Goal: Book appointment/travel/reservation

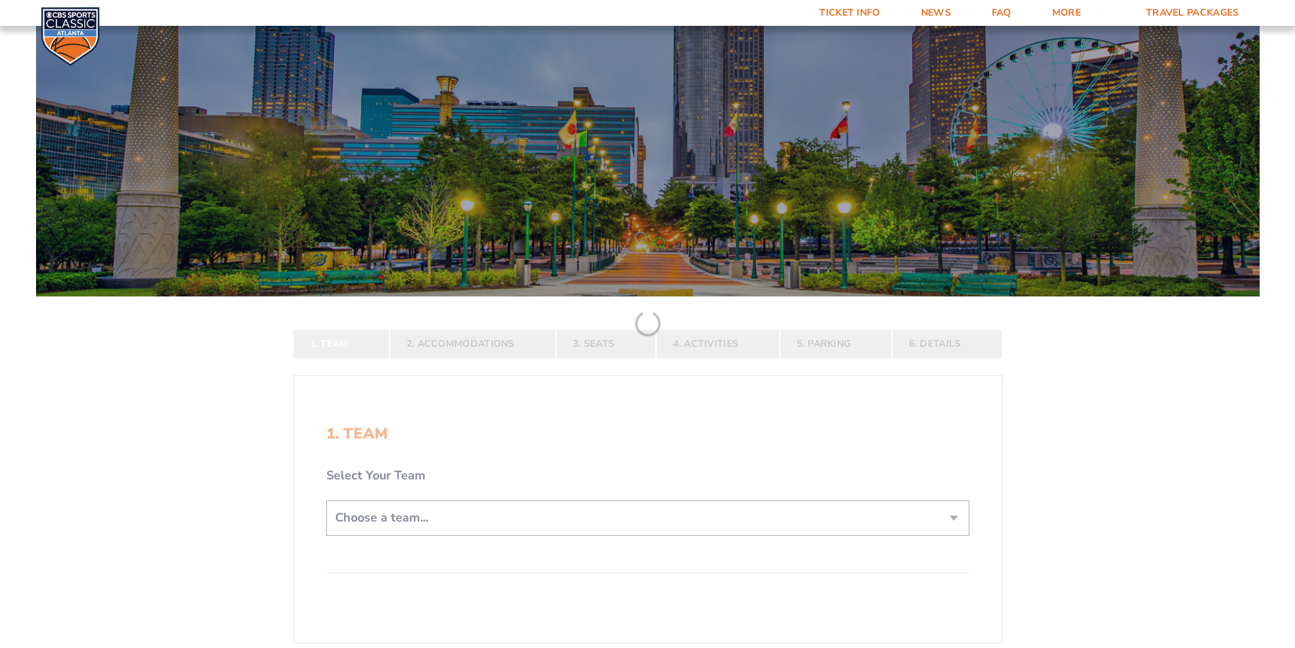
scroll to position [136, 0]
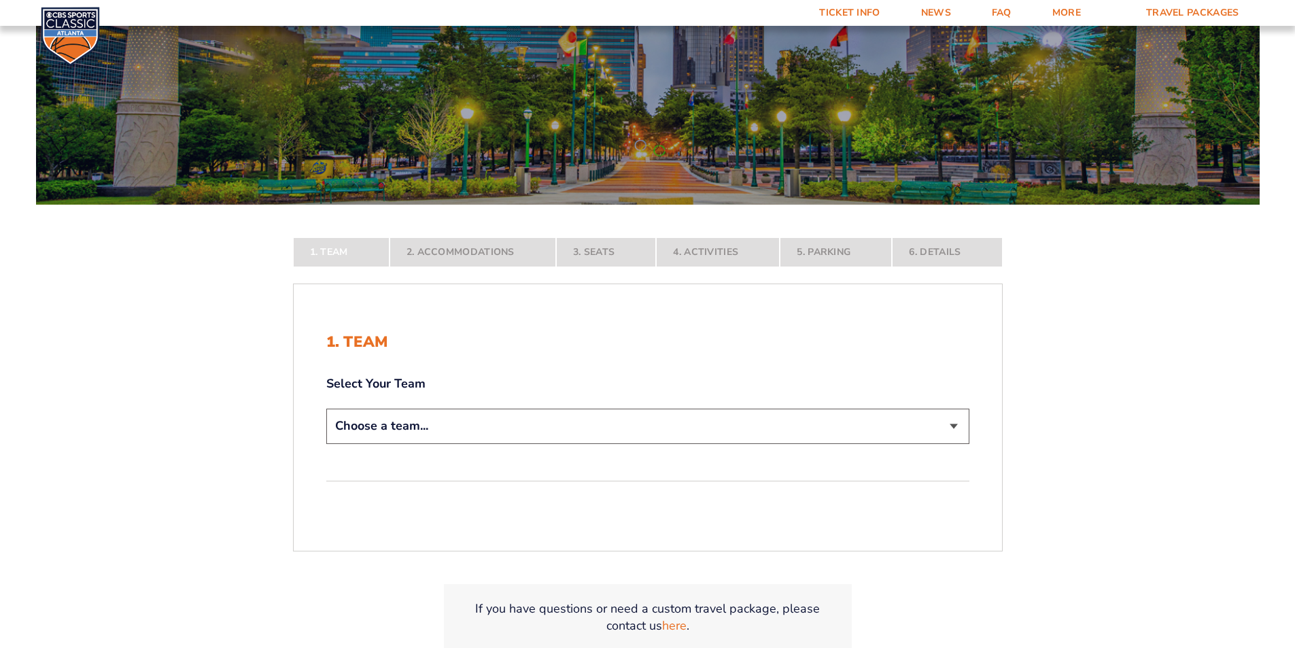
click at [950, 425] on select "Choose a team... [US_STATE] Wildcats [US_STATE] State Buckeyes [US_STATE] Tar H…" at bounding box center [647, 426] width 643 height 35
select select "12756"
click at [326, 443] on select "Choose a team... [US_STATE] Wildcats [US_STATE] State Buckeyes [US_STATE] Tar H…" at bounding box center [647, 426] width 643 height 35
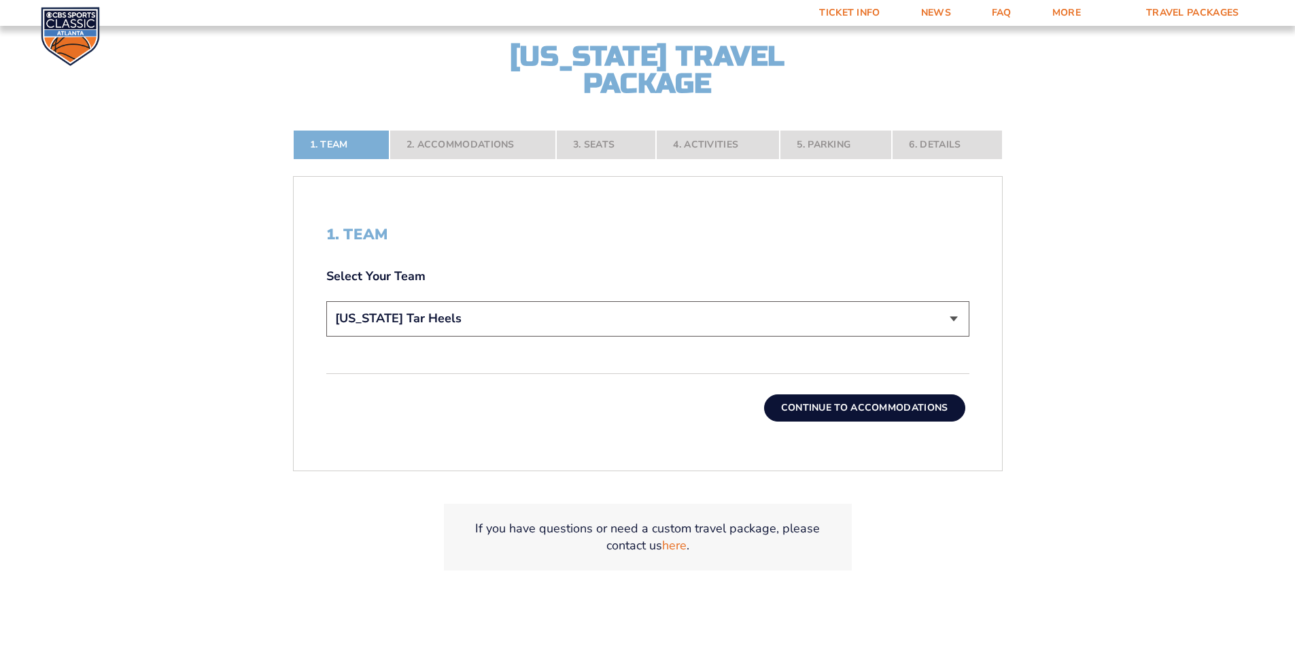
scroll to position [340, 0]
click at [871, 401] on button "Continue To Accommodations" at bounding box center [864, 406] width 201 height 27
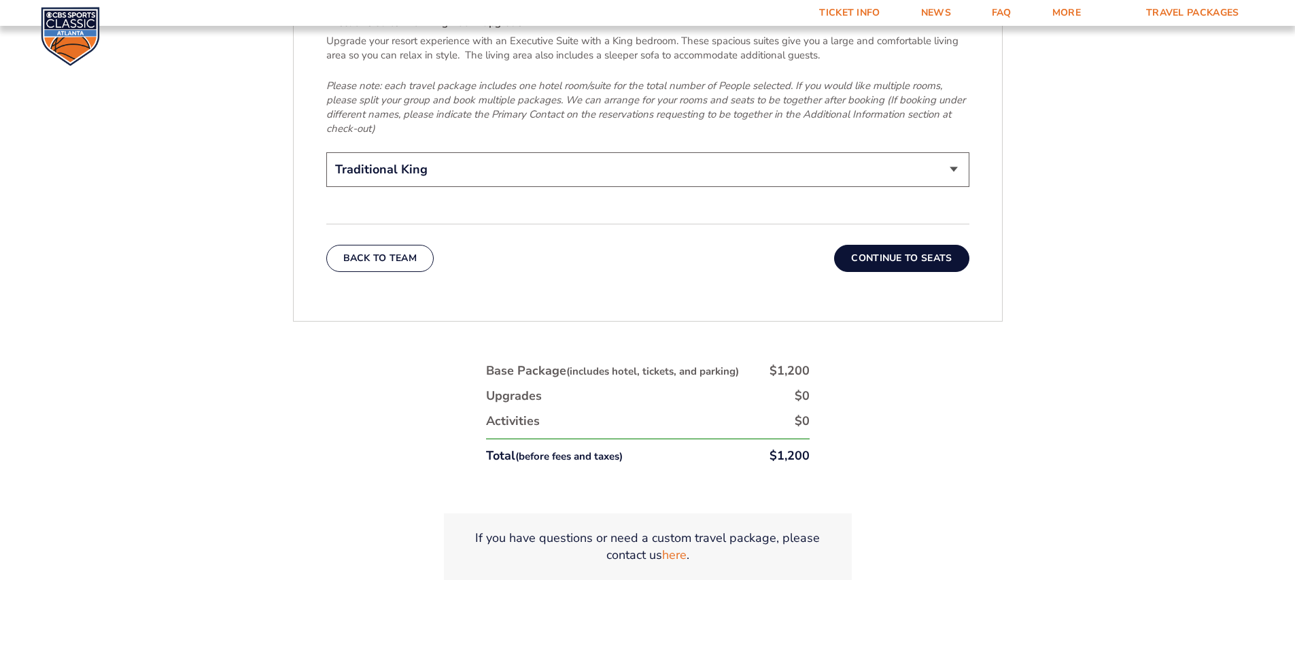
scroll to position [2346, 0]
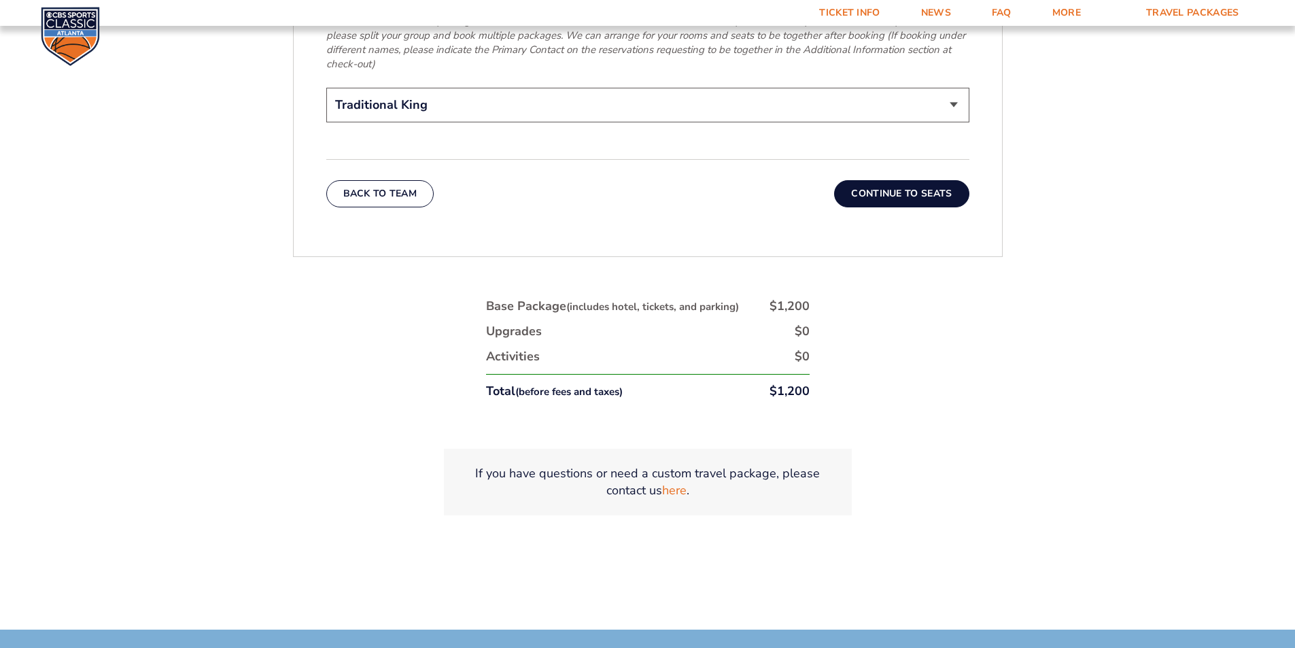
click at [885, 180] on button "Continue To Seats" at bounding box center [901, 193] width 135 height 27
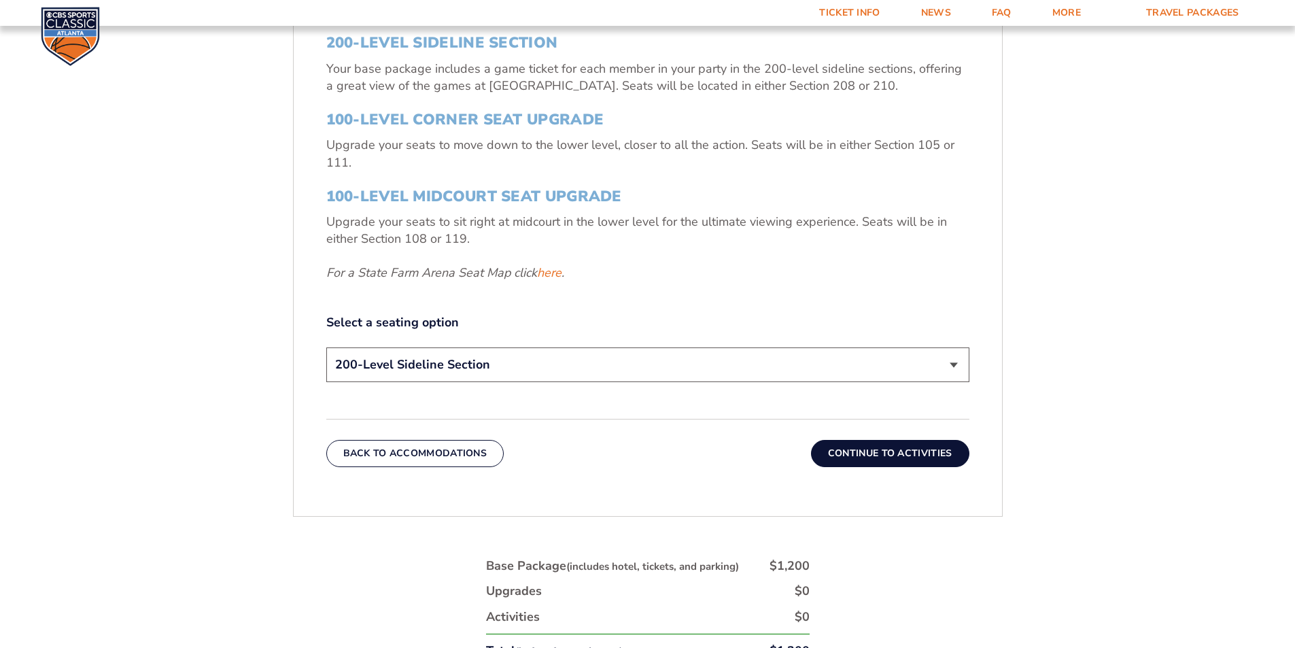
scroll to position [578, 0]
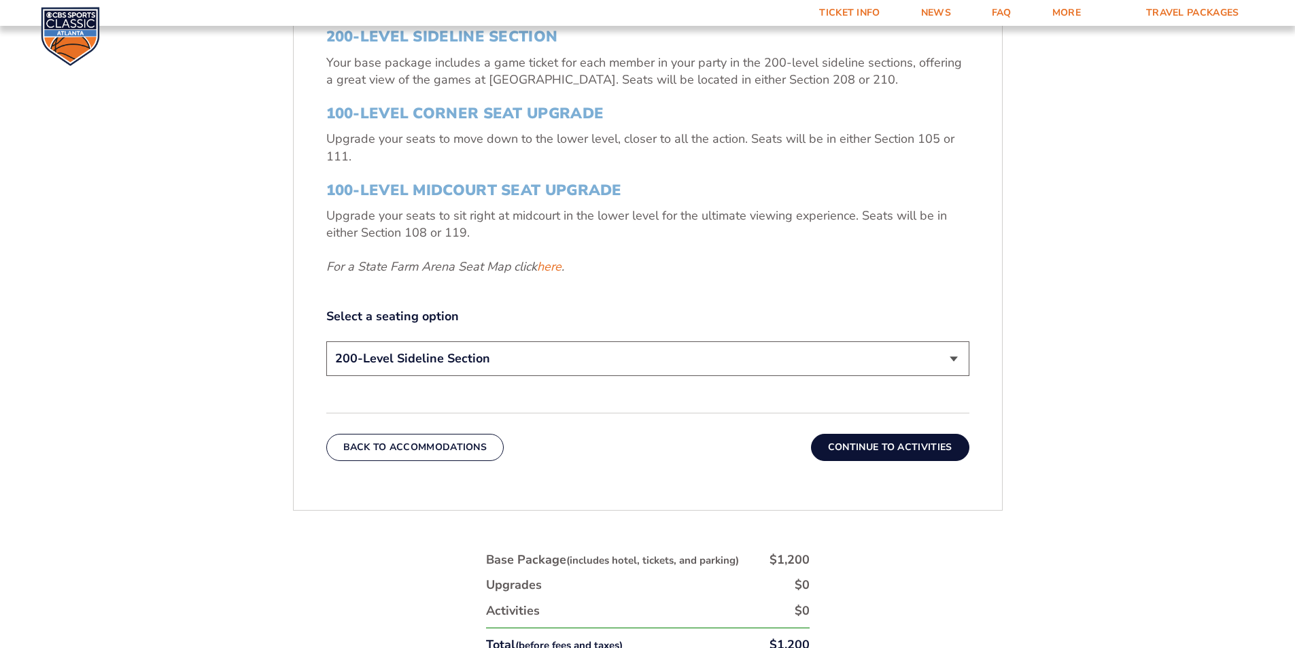
click at [949, 358] on select "200-Level Sideline Section 100-Level Corner Seat Upgrade (+$120 per person) 100…" at bounding box center [647, 358] width 643 height 35
select select "100-Level Corner Seat Upgrade"
click at [326, 341] on select "200-Level Sideline Section 100-Level Corner Seat Upgrade (+$120 per person) 100…" at bounding box center [647, 358] width 643 height 35
click at [871, 445] on button "Continue To Activities" at bounding box center [890, 447] width 158 height 27
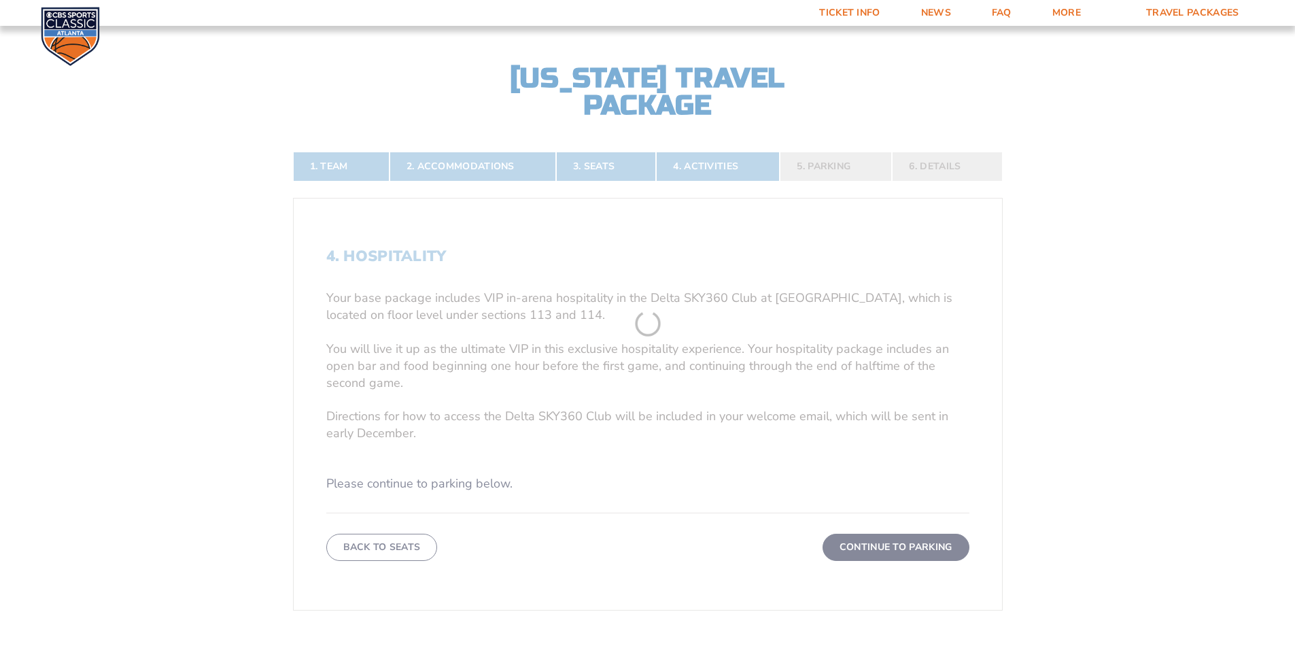
scroll to position [307, 0]
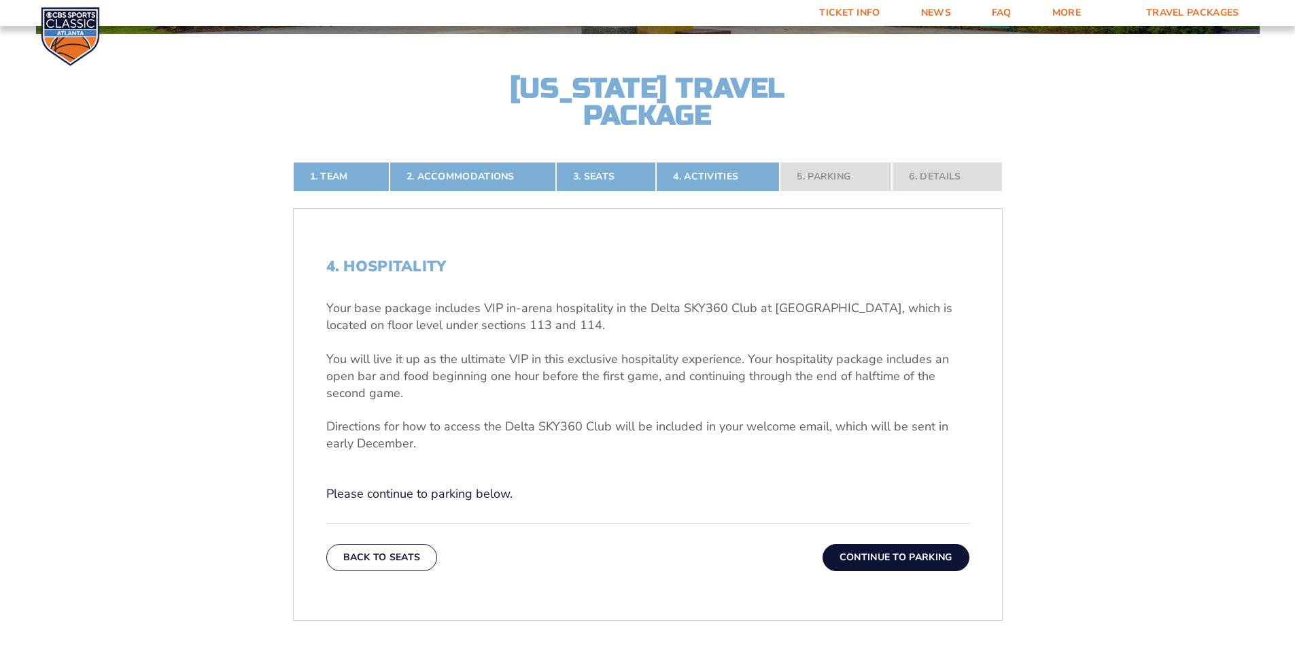
click at [861, 553] on button "Continue To Parking" at bounding box center [895, 557] width 147 height 27
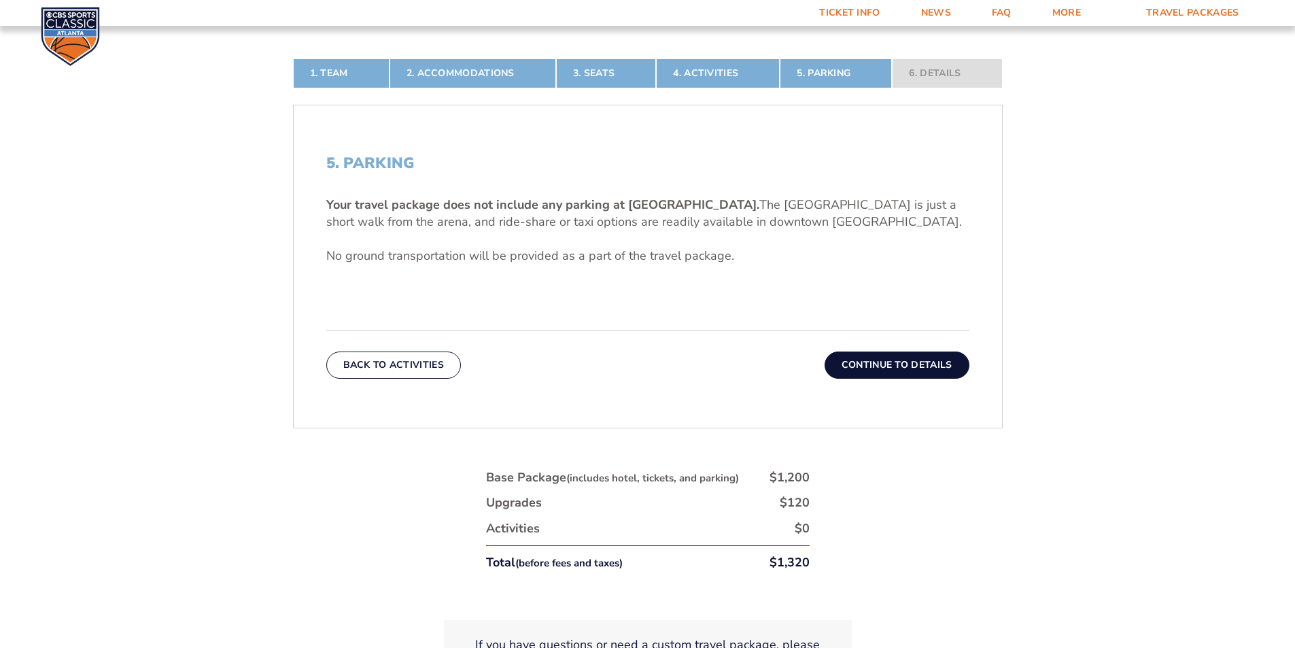
scroll to position [375, 0]
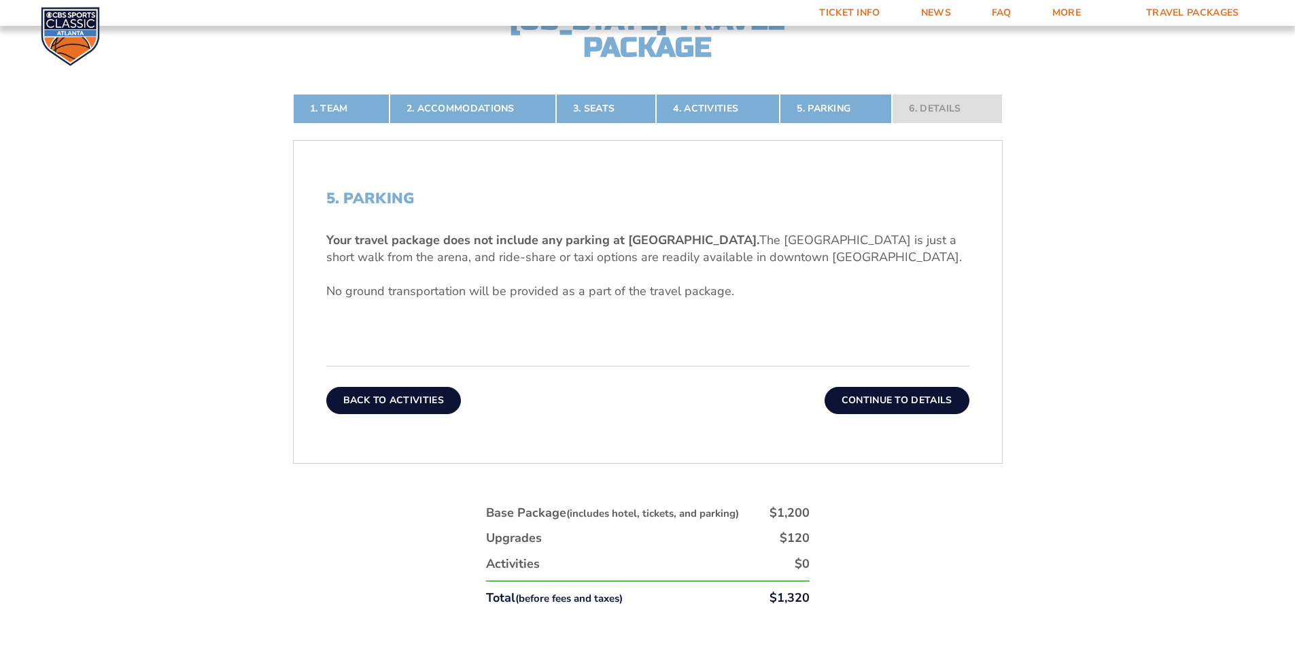
click at [414, 400] on button "Back To Activities" at bounding box center [393, 400] width 135 height 27
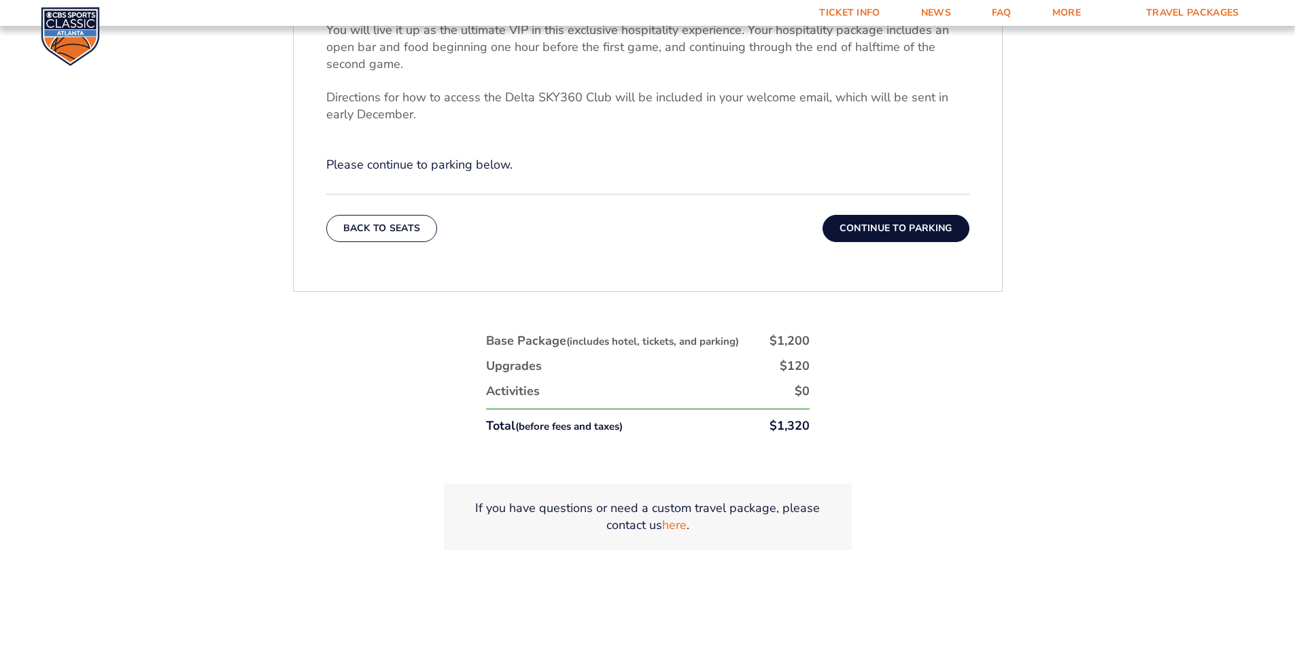
scroll to position [646, 0]
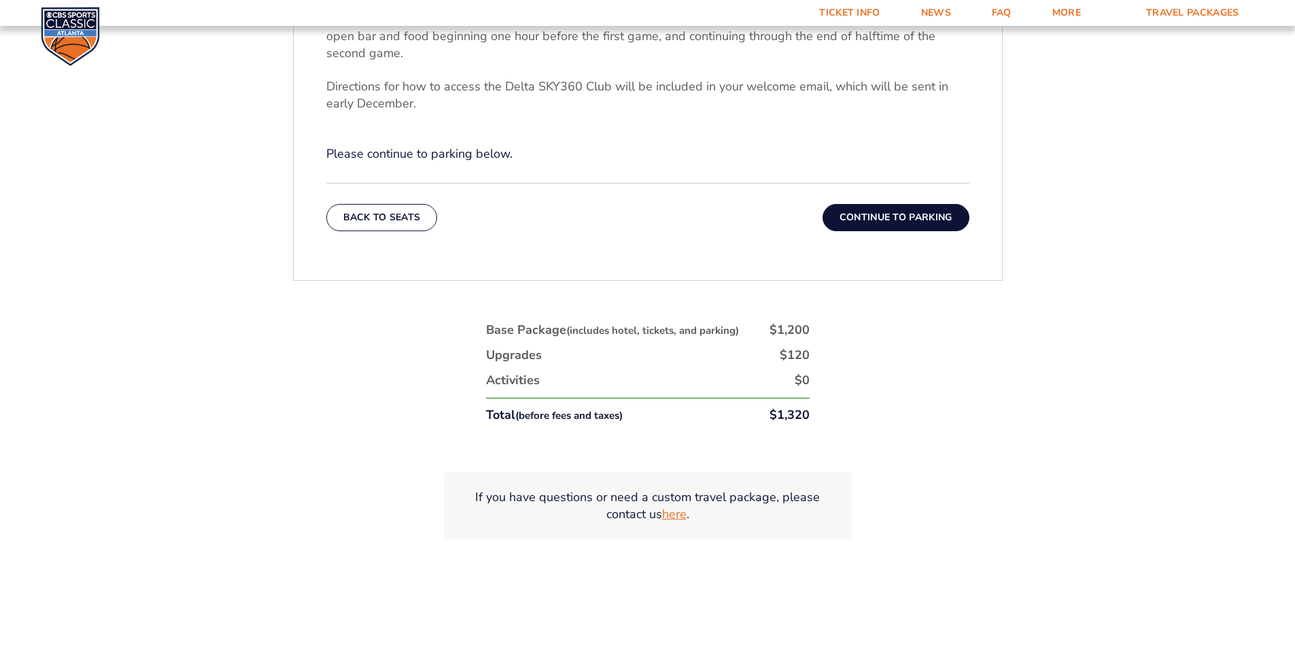
click at [674, 513] on link "here" at bounding box center [674, 514] width 24 height 17
